Goal: Navigation & Orientation: Find specific page/section

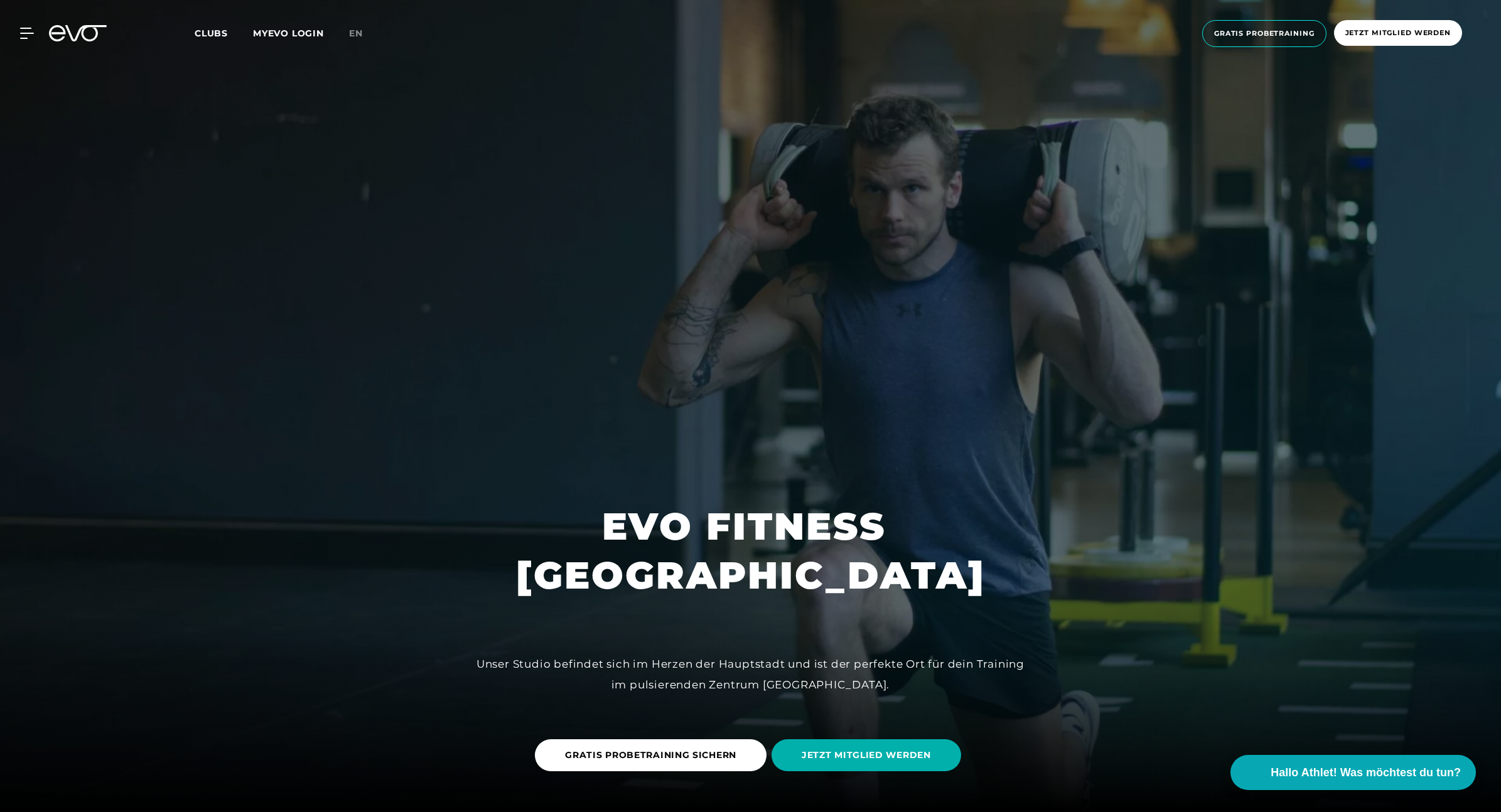
click at [211, 28] on span "Clubs" at bounding box center [210, 33] width 33 height 11
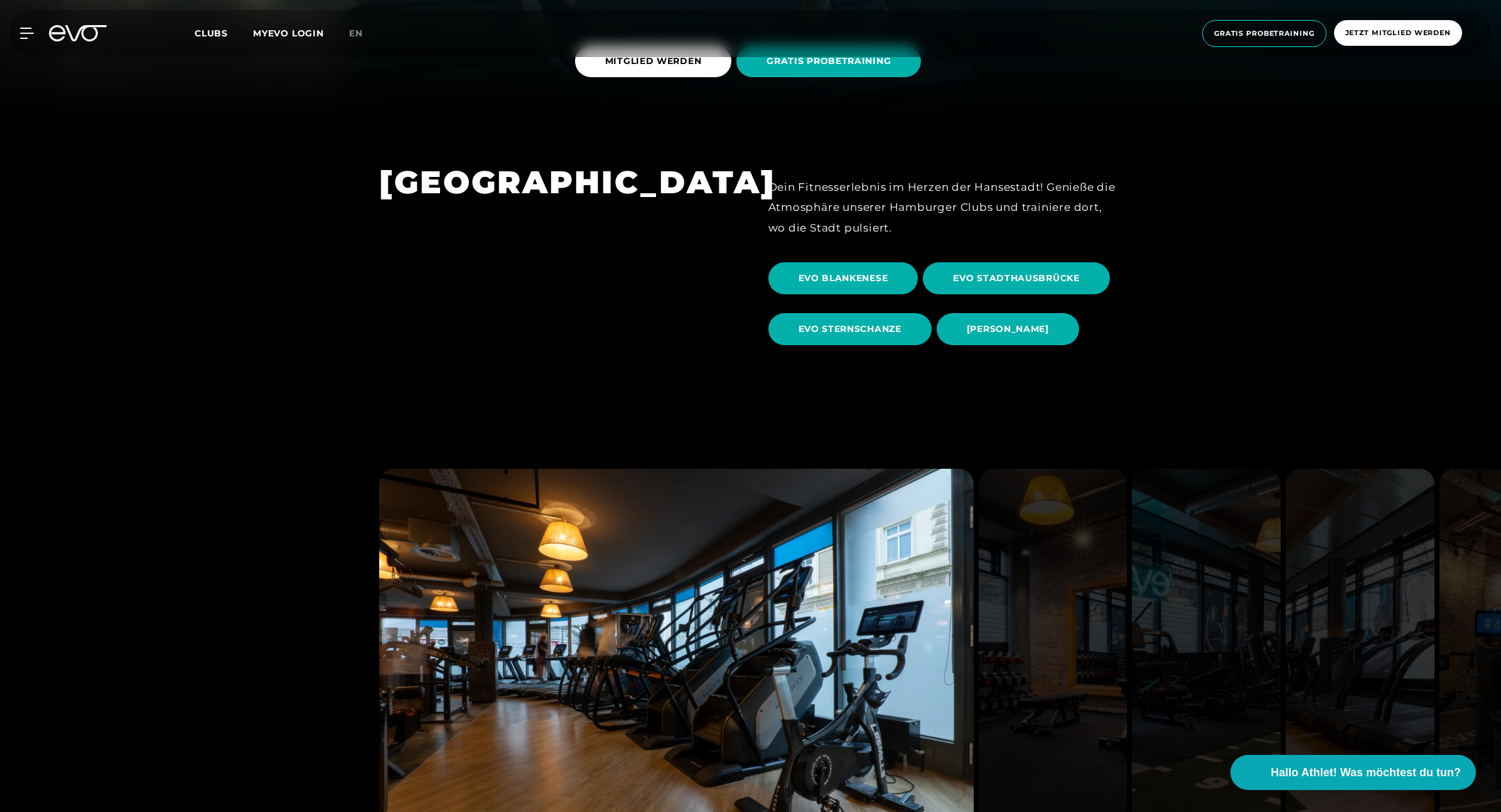
scroll to position [706, 0]
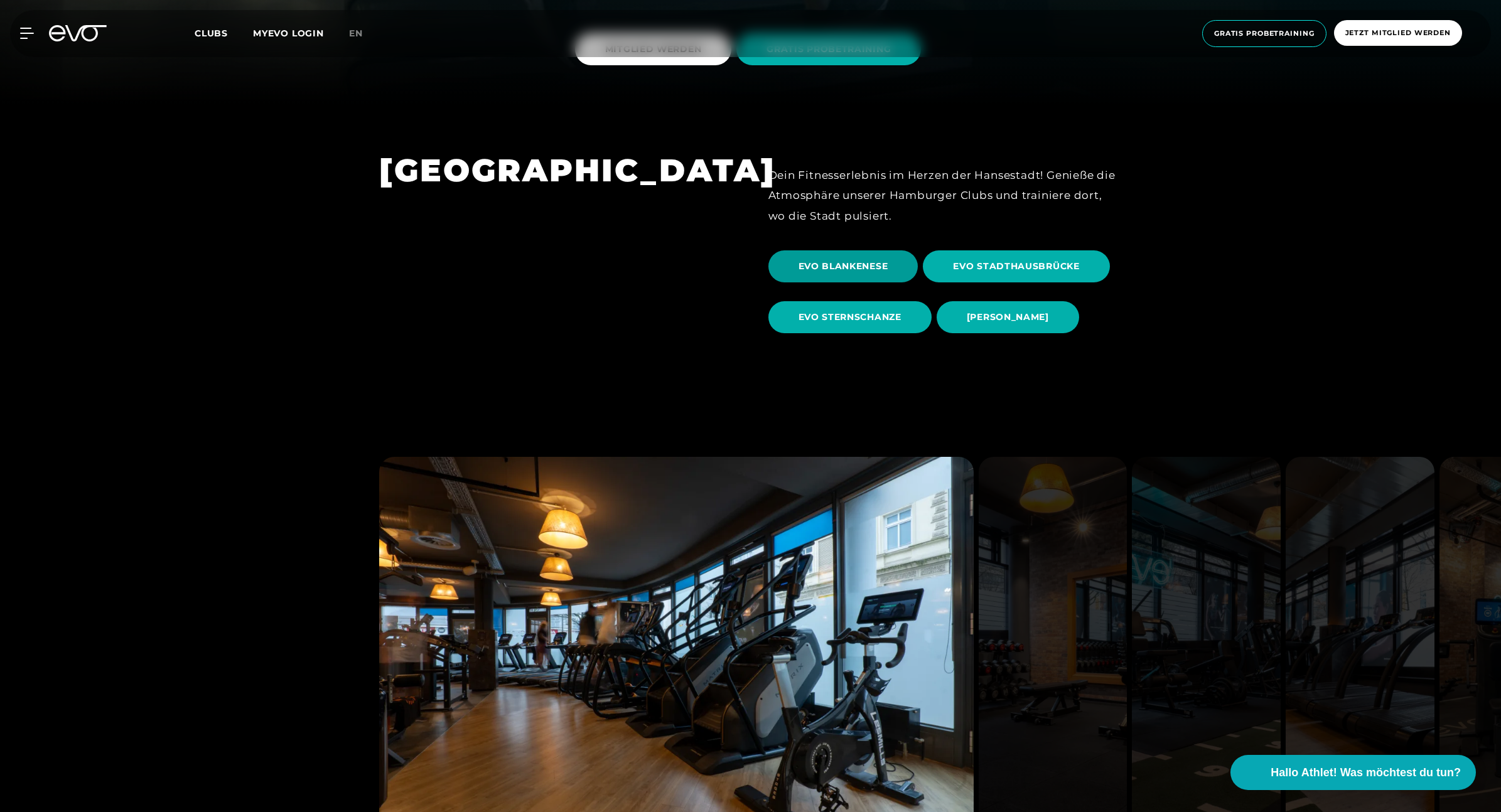
click at [870, 277] on span "EVO BLANKENESE" at bounding box center [843, 266] width 150 height 32
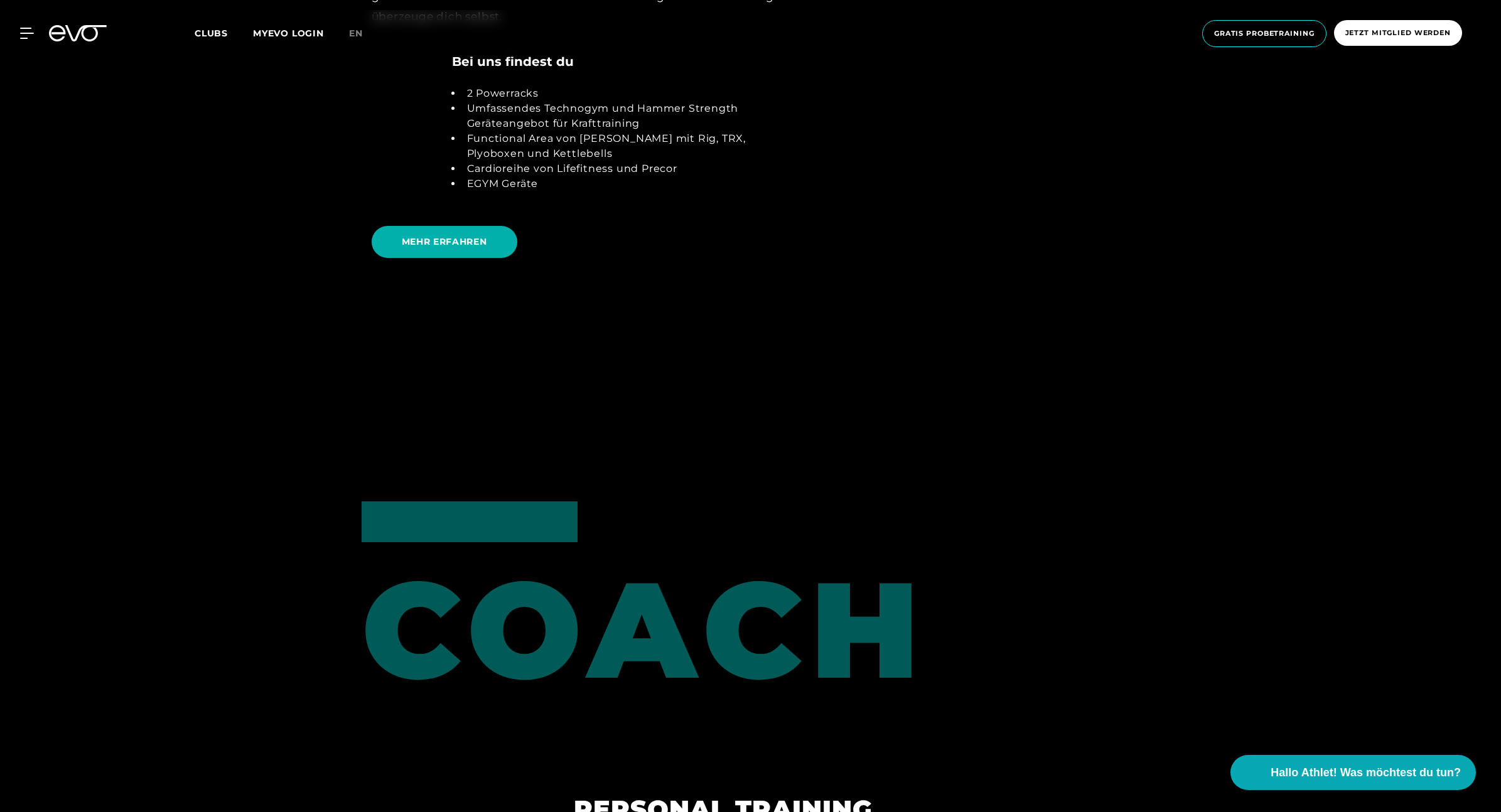
scroll to position [3323, 0]
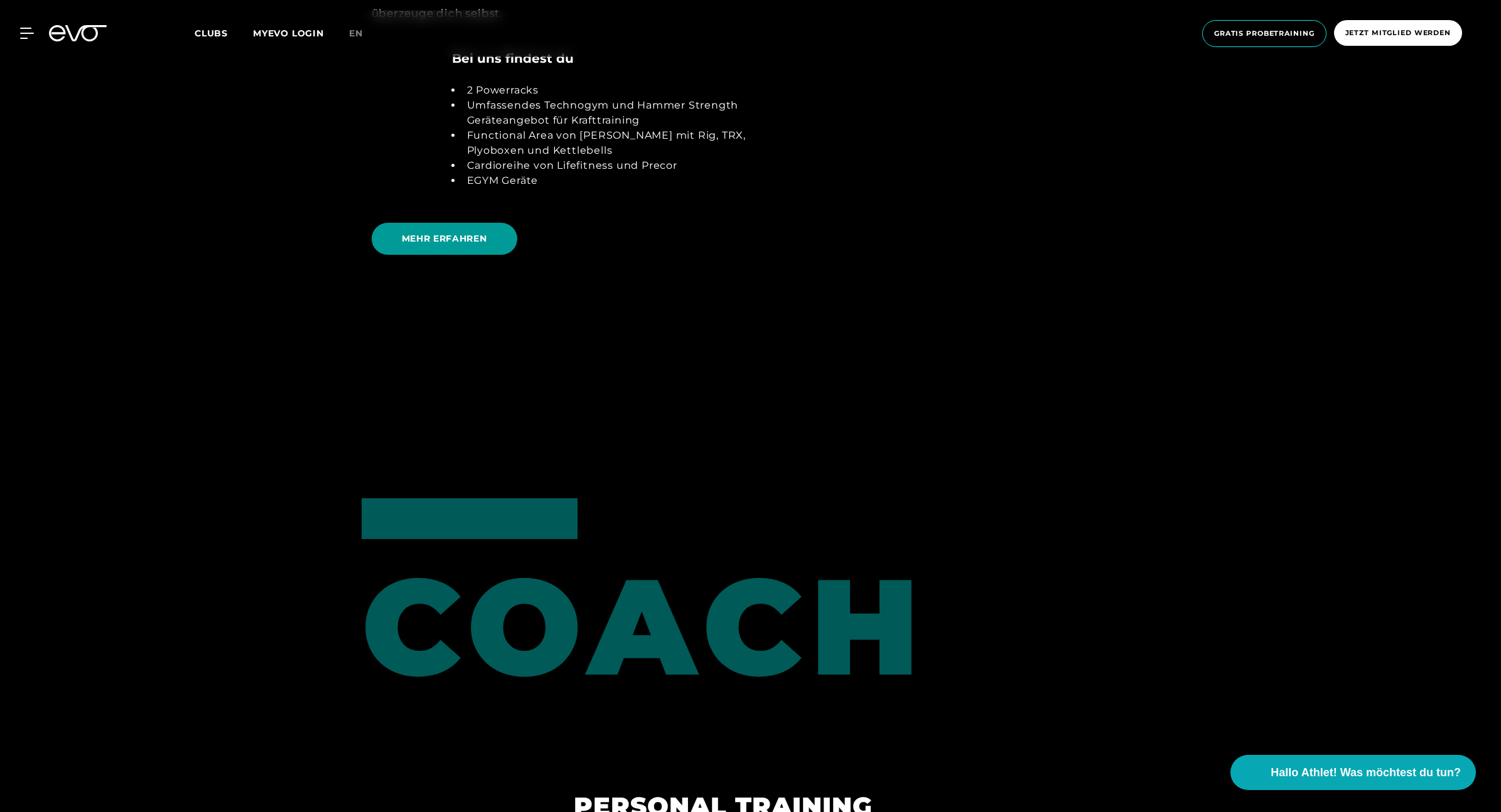
click at [511, 231] on span "MEHR ERFAHREN" at bounding box center [445, 238] width 146 height 32
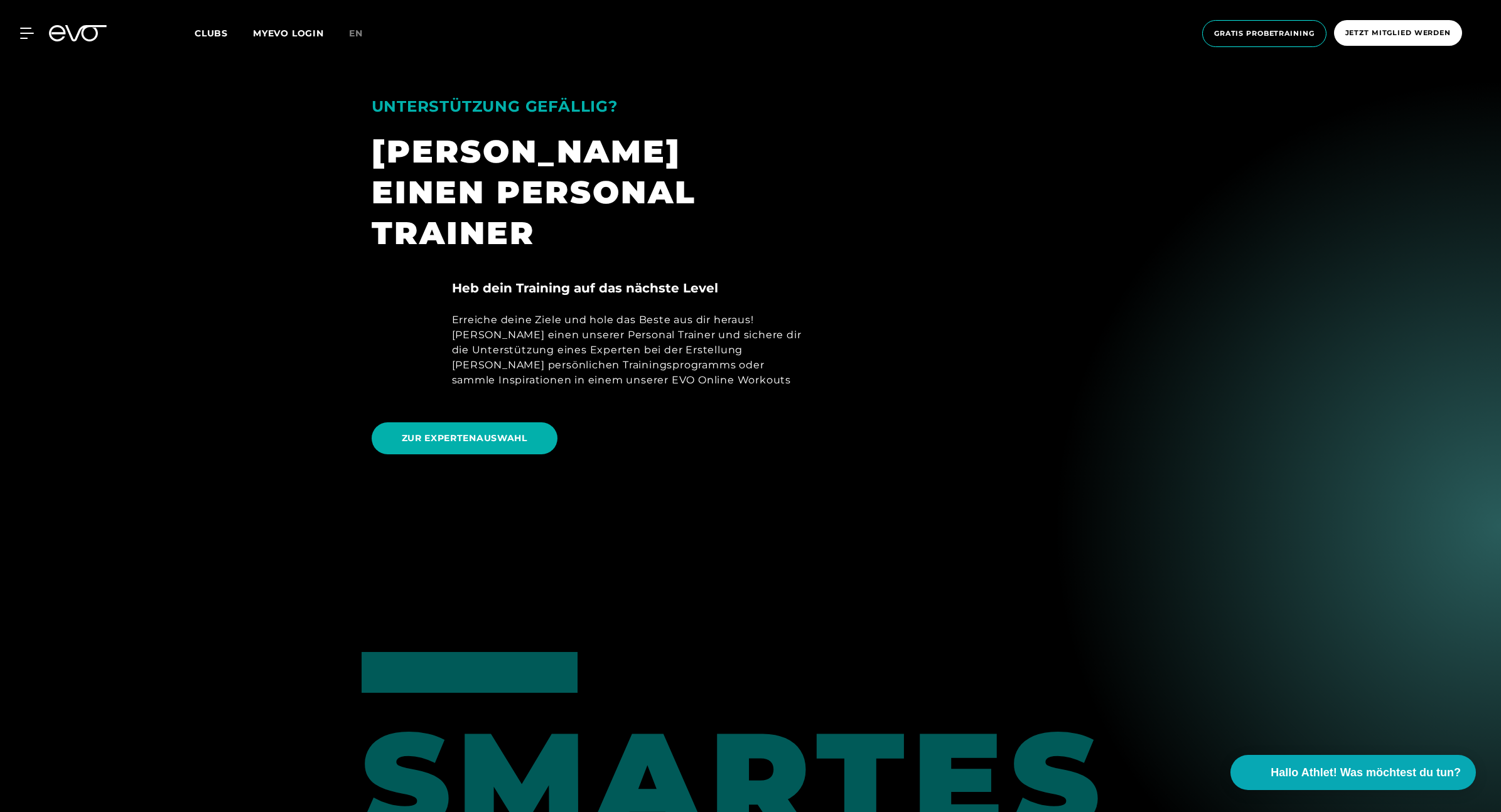
scroll to position [825, 0]
click at [509, 430] on span "ZUR EXPERTENAUSWAHL" at bounding box center [465, 437] width 125 height 13
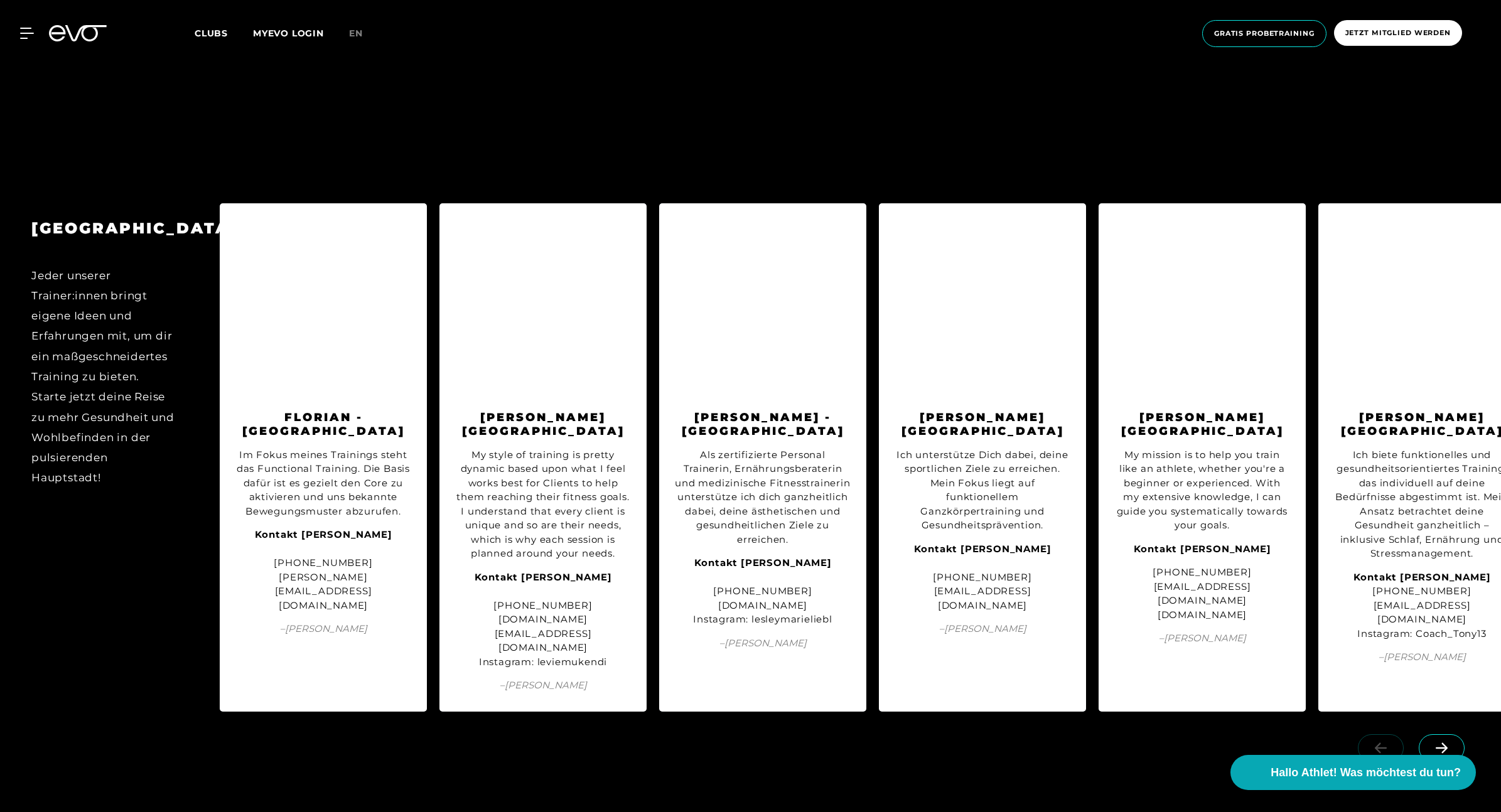
scroll to position [1692, 0]
